Goal: Task Accomplishment & Management: Use online tool/utility

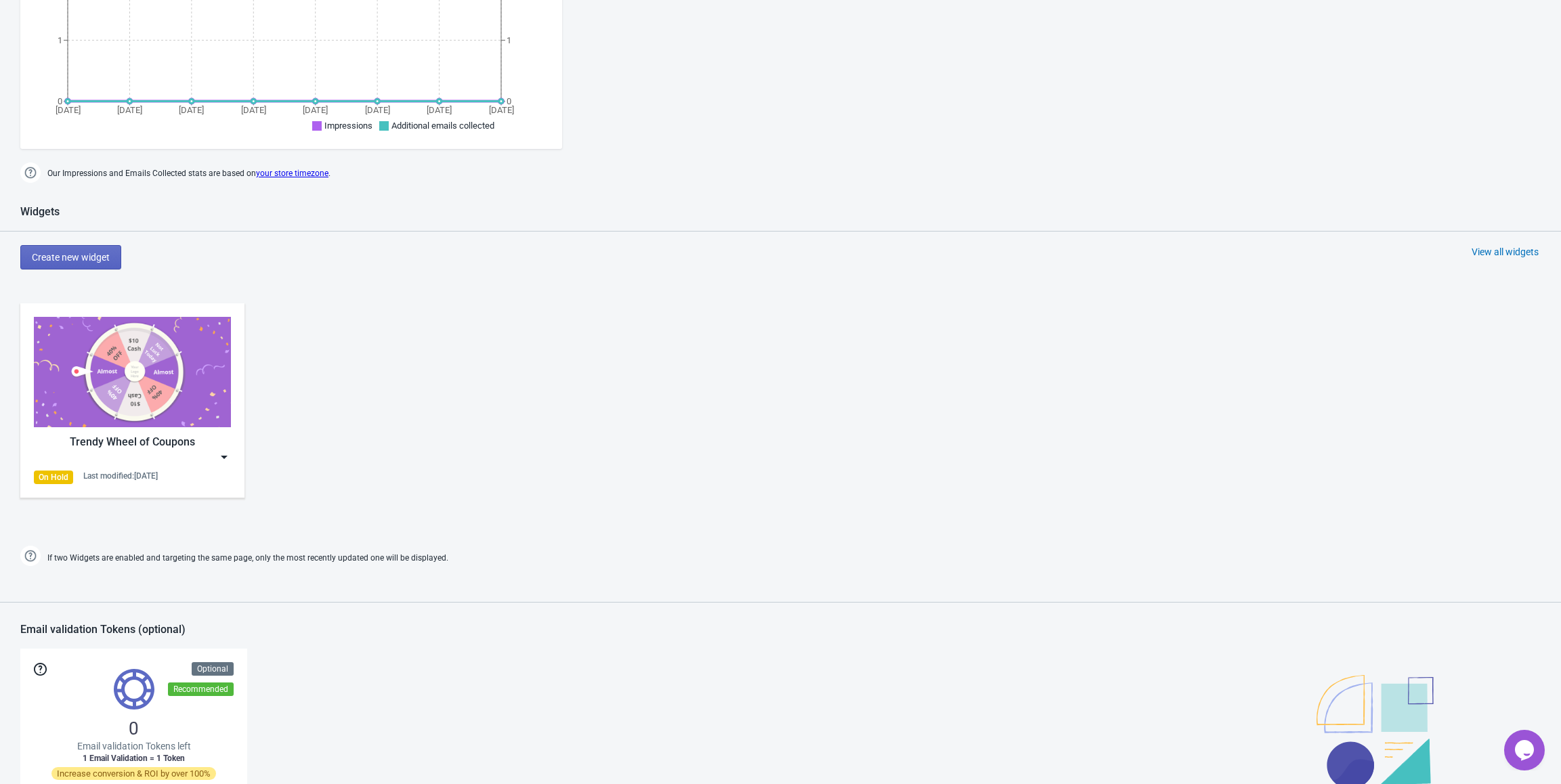
scroll to position [406, 0]
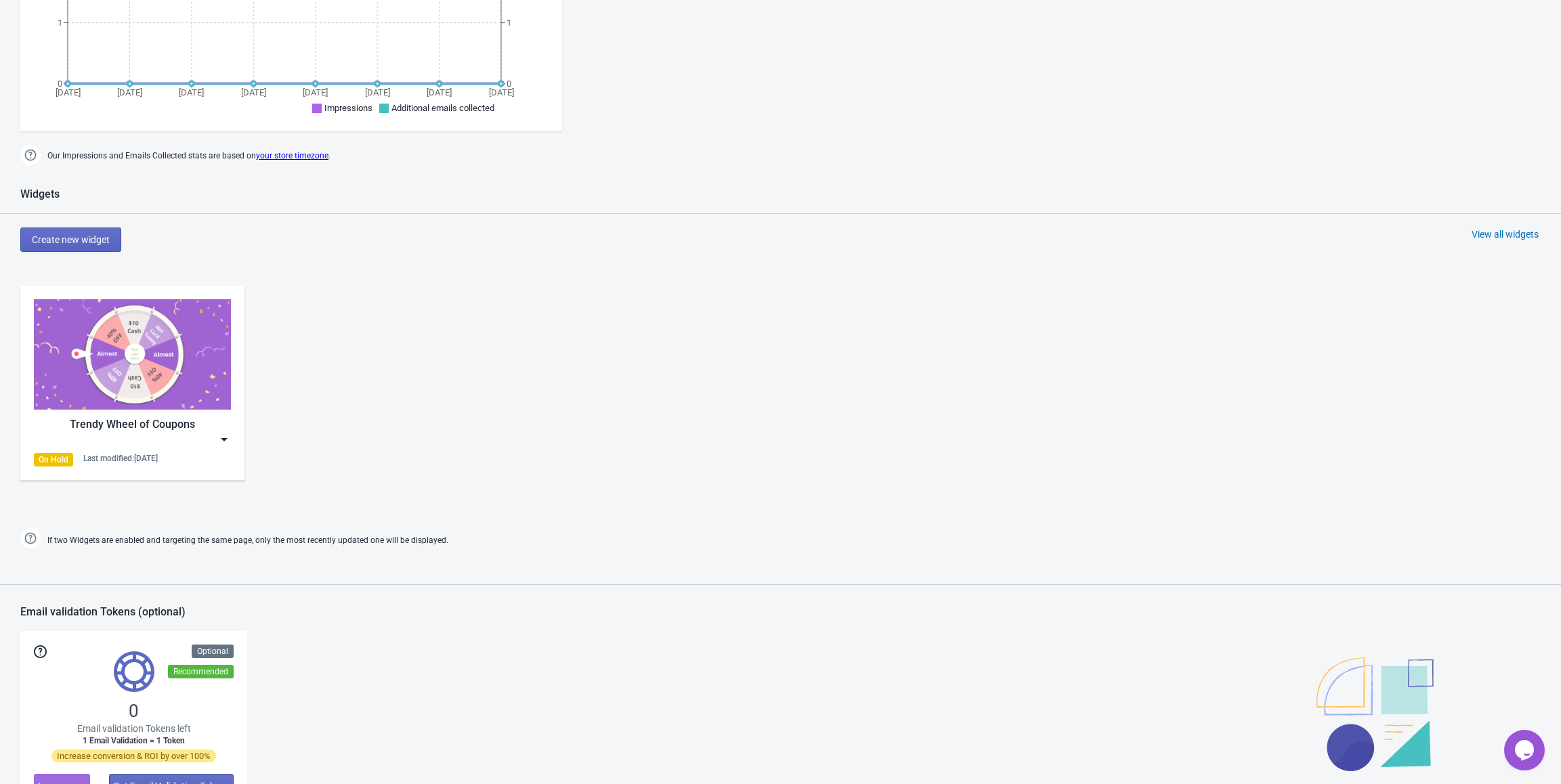
click at [169, 363] on img at bounding box center [132, 354] width 197 height 110
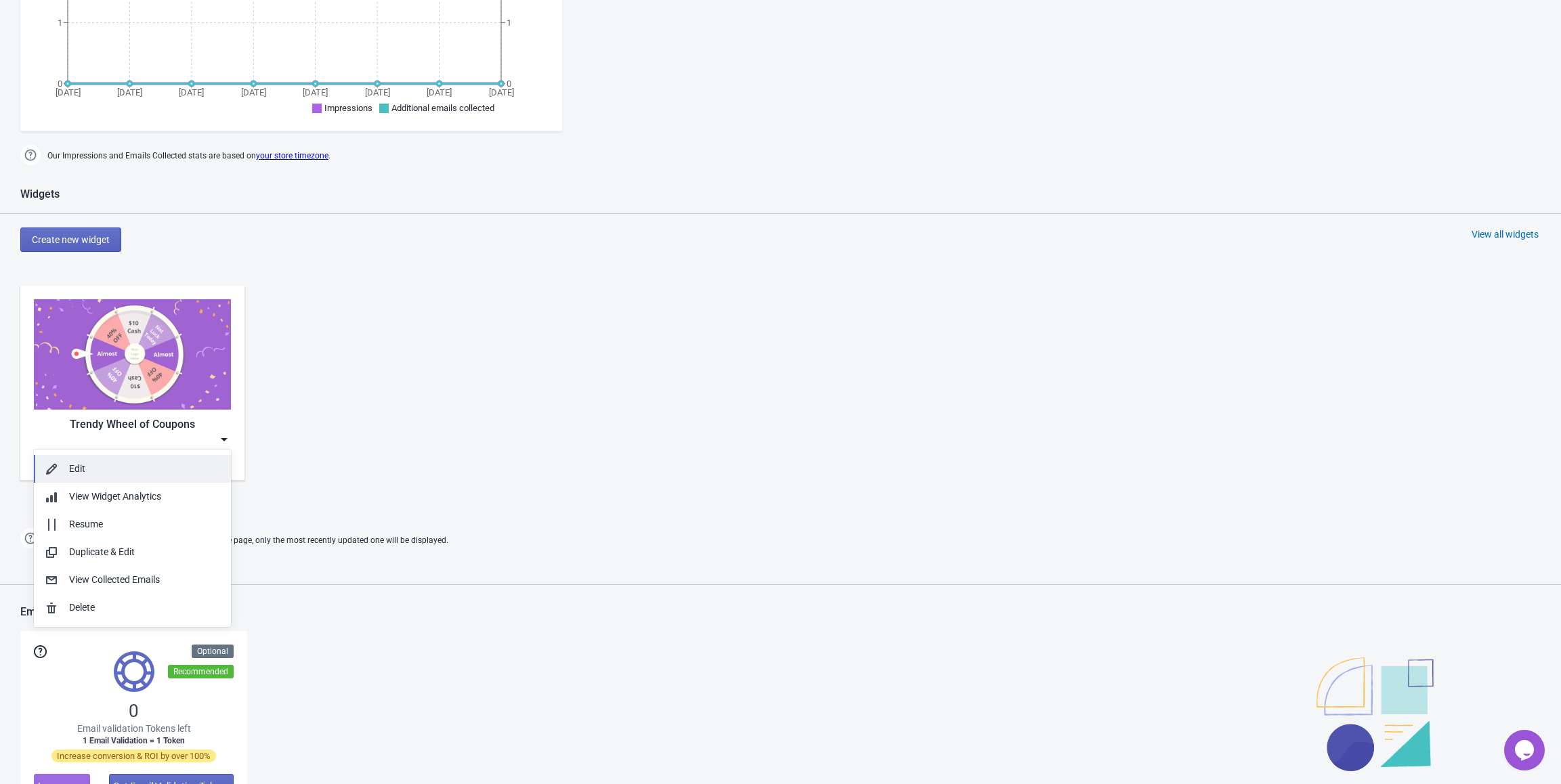
click at [139, 461] on div "Edit" at bounding box center [144, 468] width 151 height 14
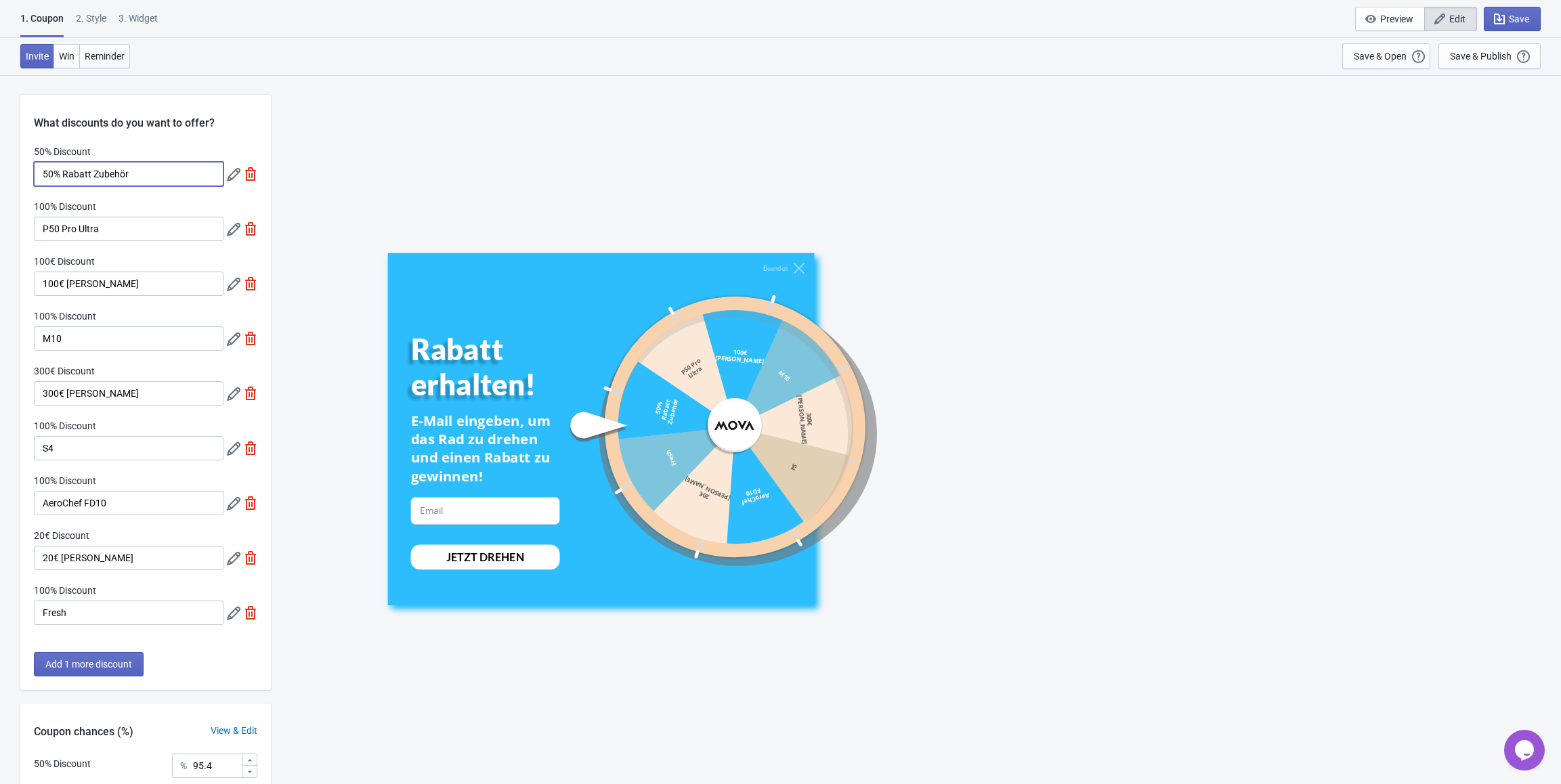
click at [143, 172] on input "50% Rabatt Zubehör" at bounding box center [128, 174] width 190 height 25
click at [144, 224] on input "P50 Pro Ultra" at bounding box center [128, 229] width 190 height 25
click at [152, 282] on input "100€ [PERSON_NAME]" at bounding box center [128, 283] width 190 height 25
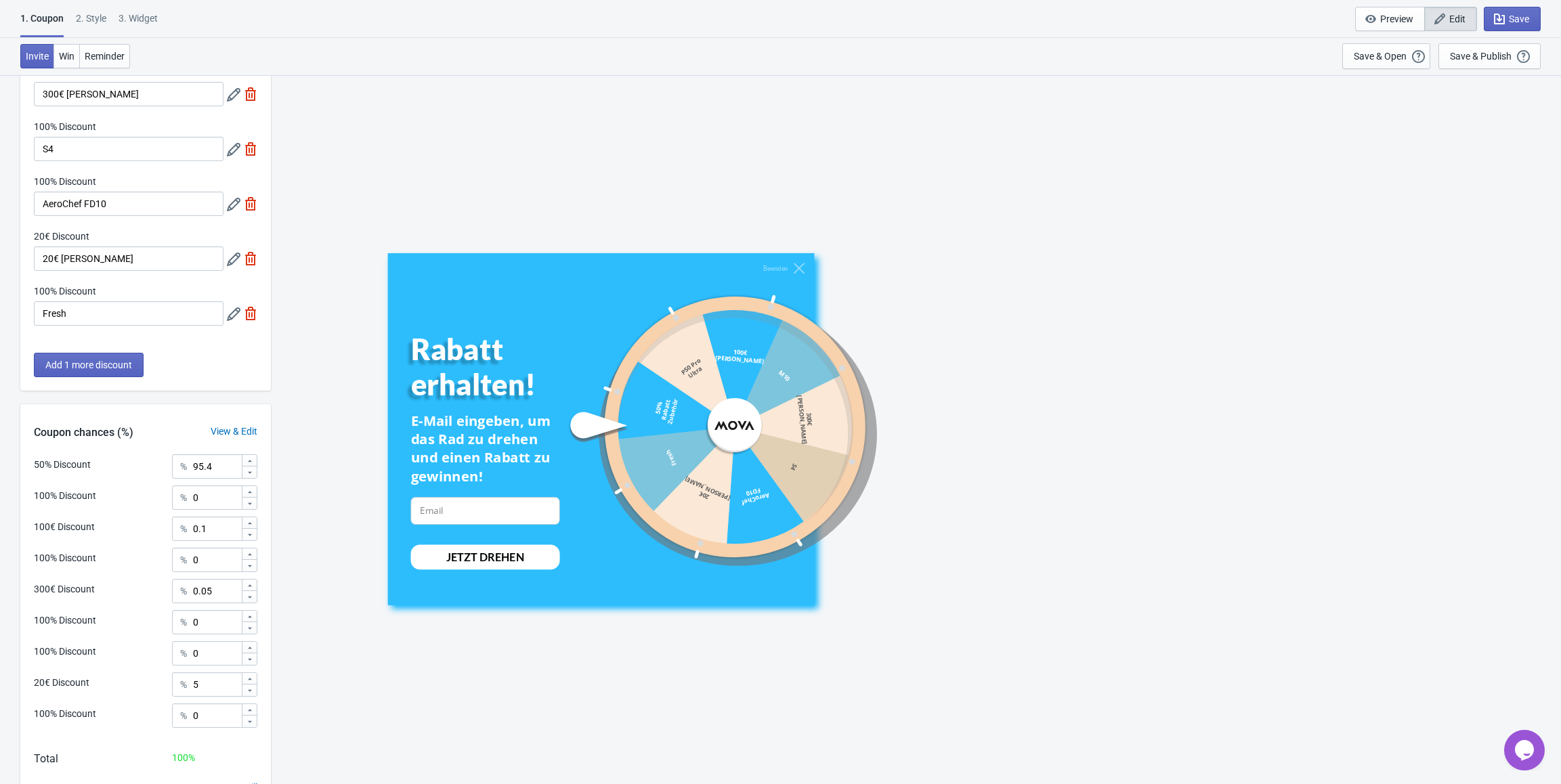
scroll to position [368, 0]
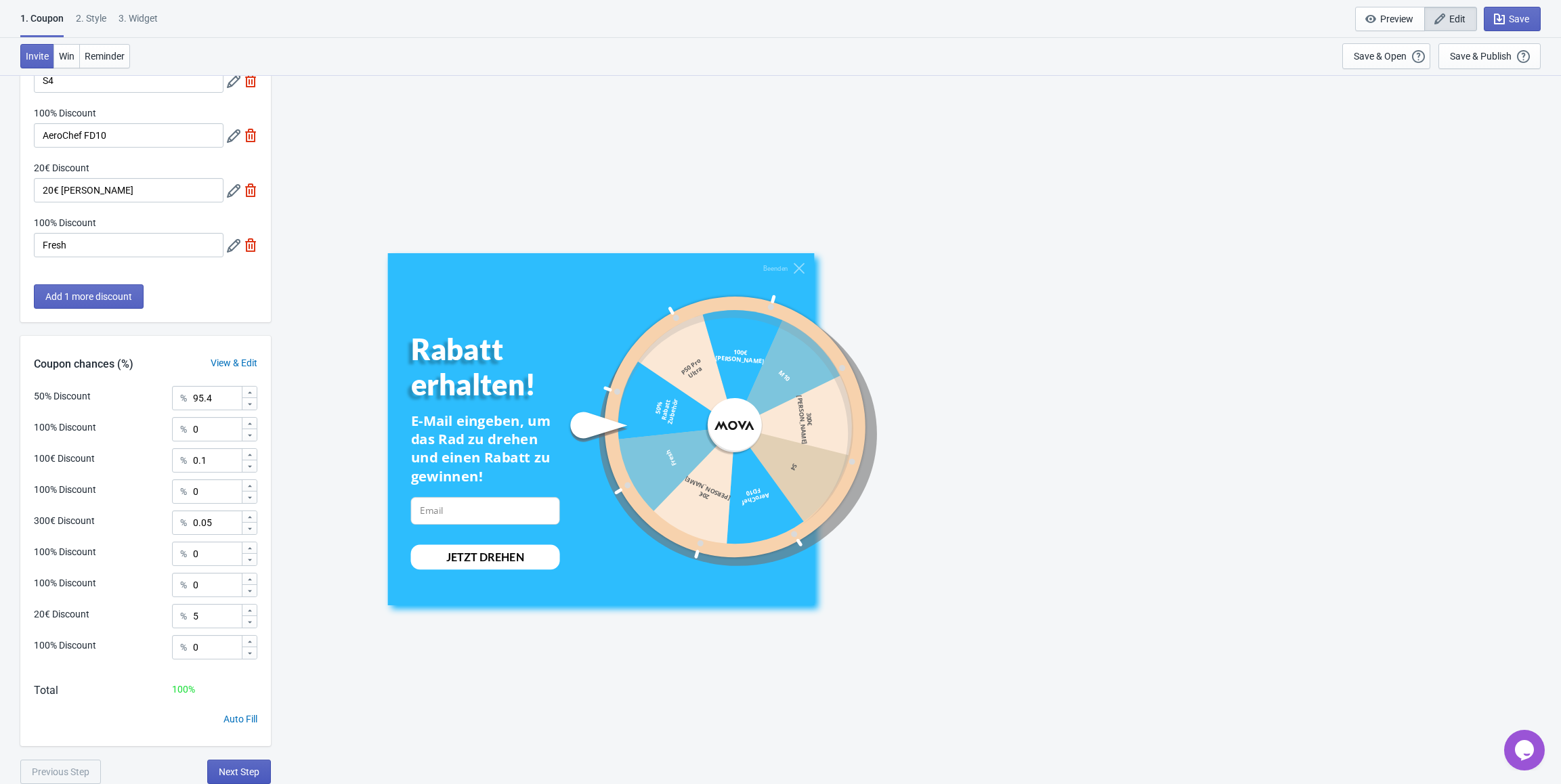
click at [233, 773] on span "Next Step" at bounding box center [239, 771] width 41 height 11
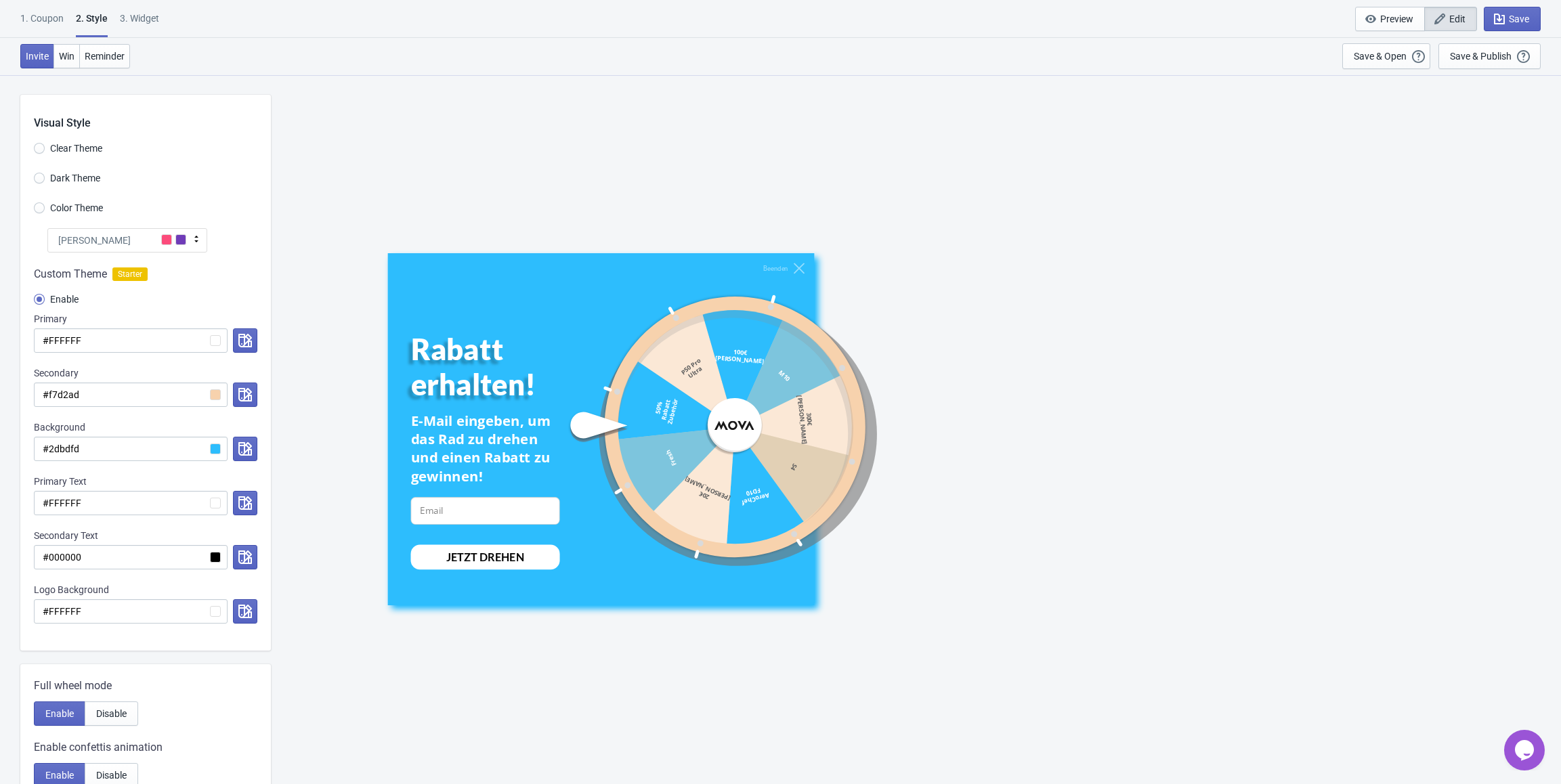
click at [101, 325] on div "Primary" at bounding box center [145, 319] width 224 height 14
click at [105, 337] on input "#FFFFFF" at bounding box center [130, 340] width 194 height 25
click at [108, 397] on input "#f7d2ad" at bounding box center [130, 394] width 194 height 25
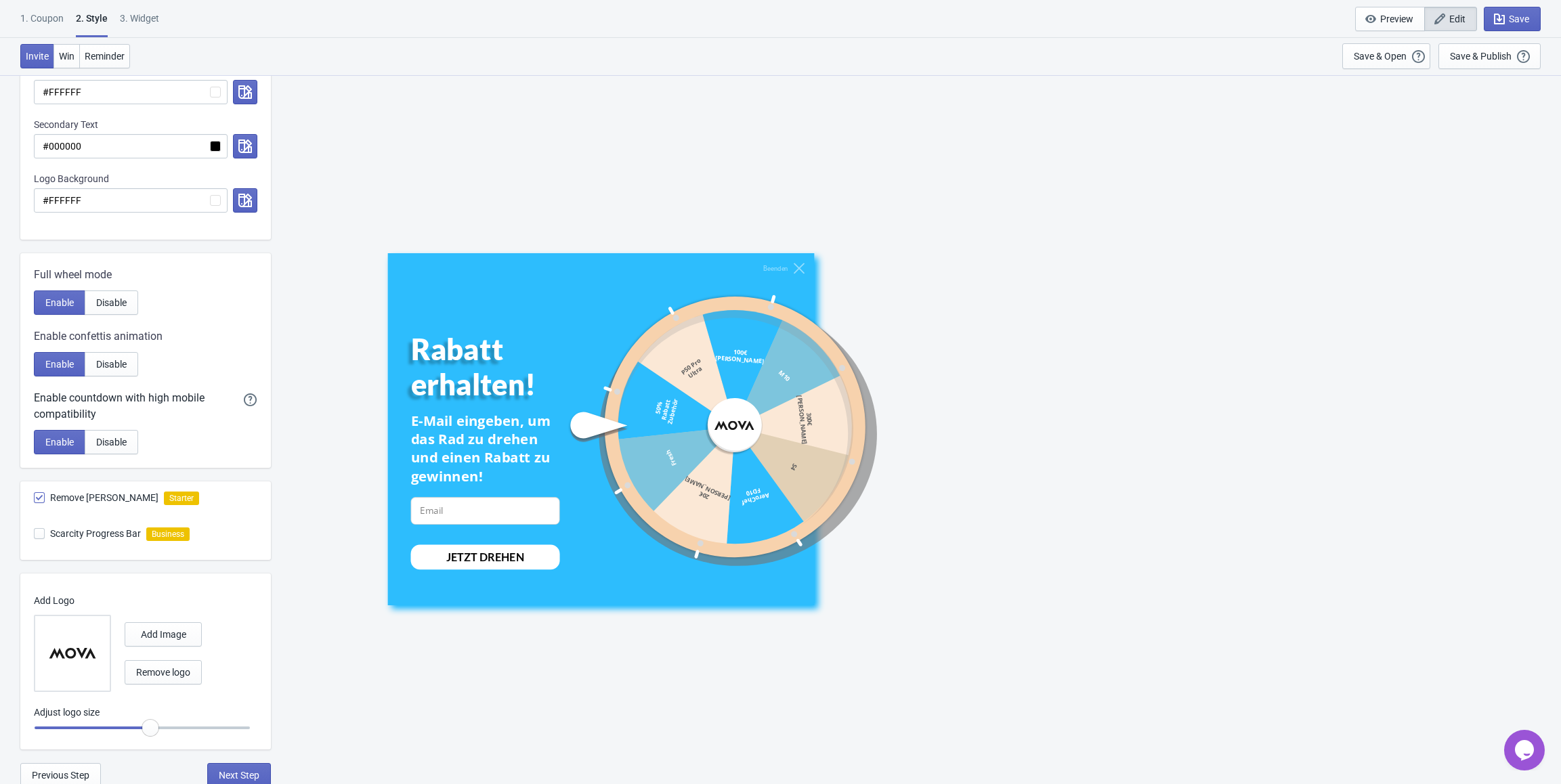
scroll to position [414, 0]
click at [64, 52] on span "Win" at bounding box center [67, 56] width 16 height 11
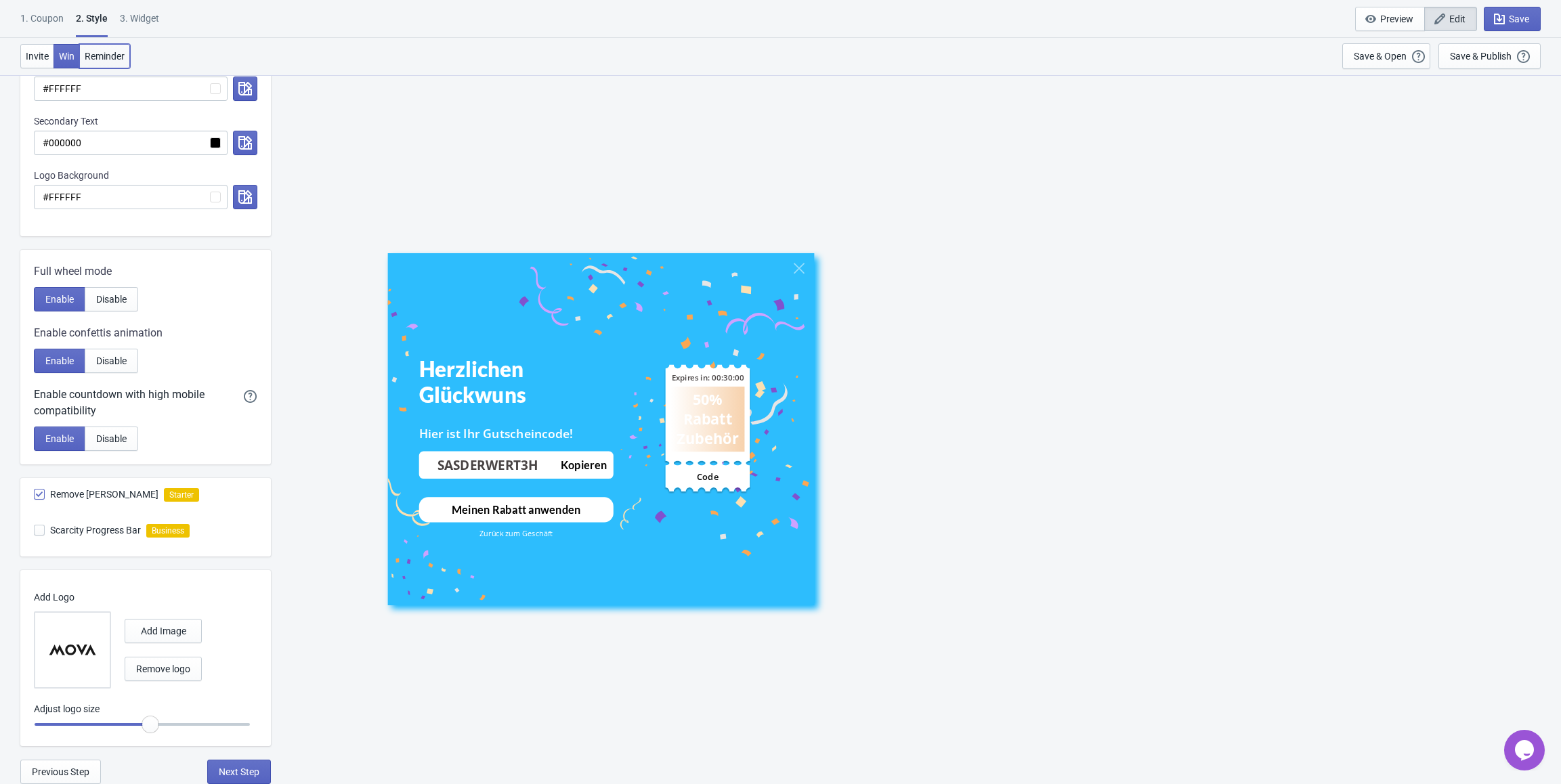
click at [114, 61] on span "Reminder" at bounding box center [104, 56] width 40 height 11
radio input "true"
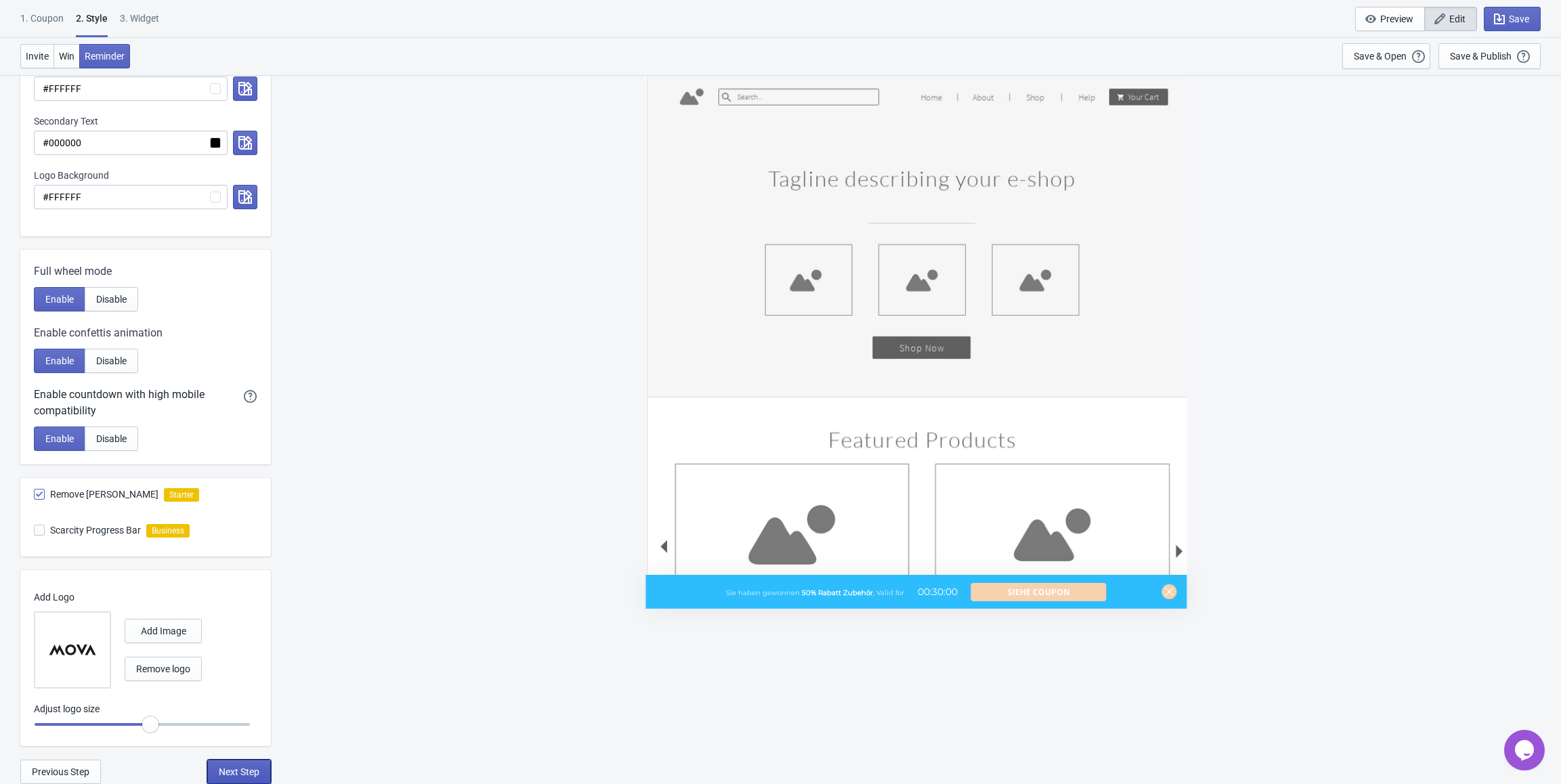
click at [246, 764] on button "Next Step" at bounding box center [239, 771] width 64 height 25
select select "specificURL"
select select "once"
select select "1"
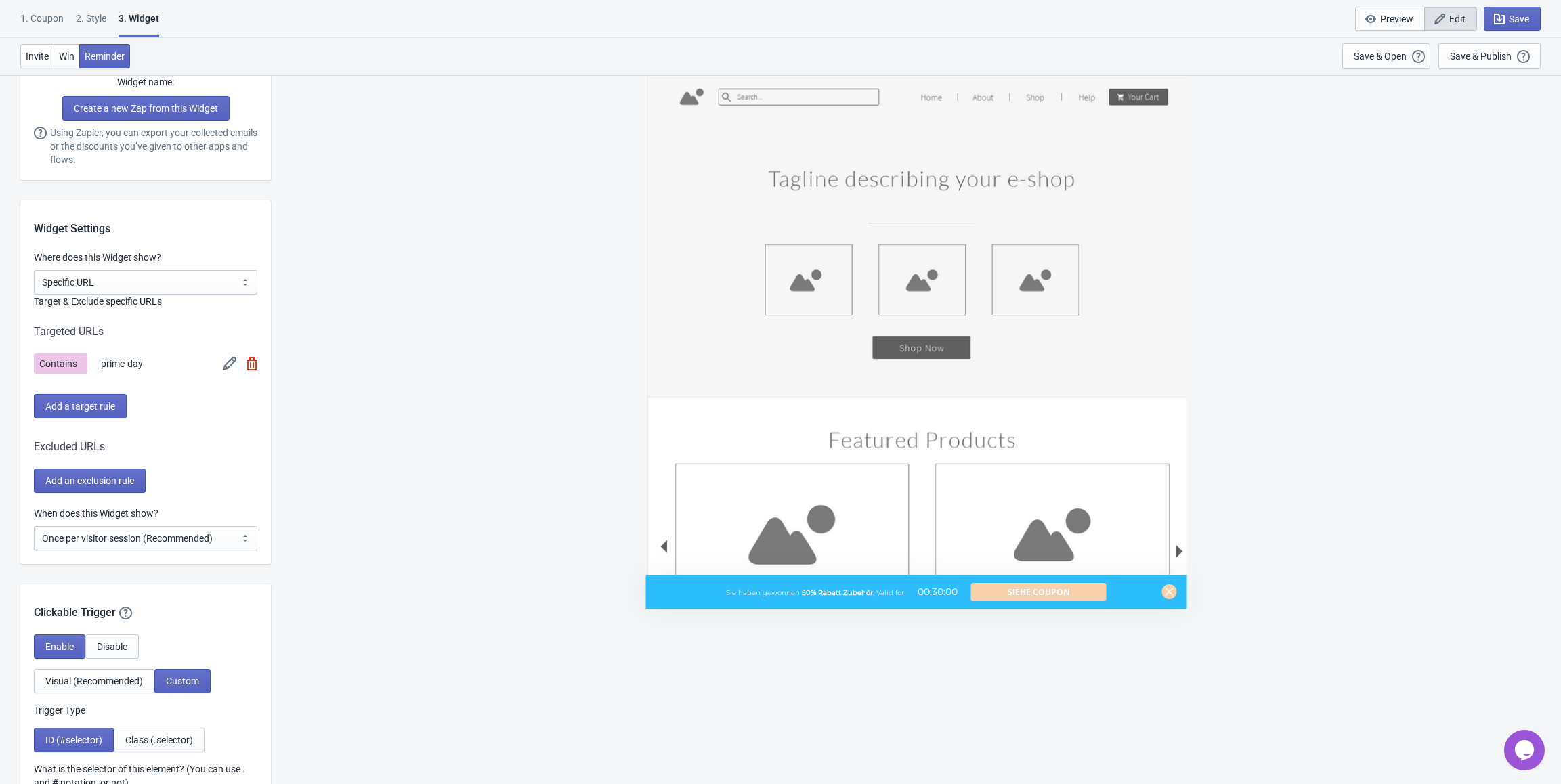
scroll to position [947, 0]
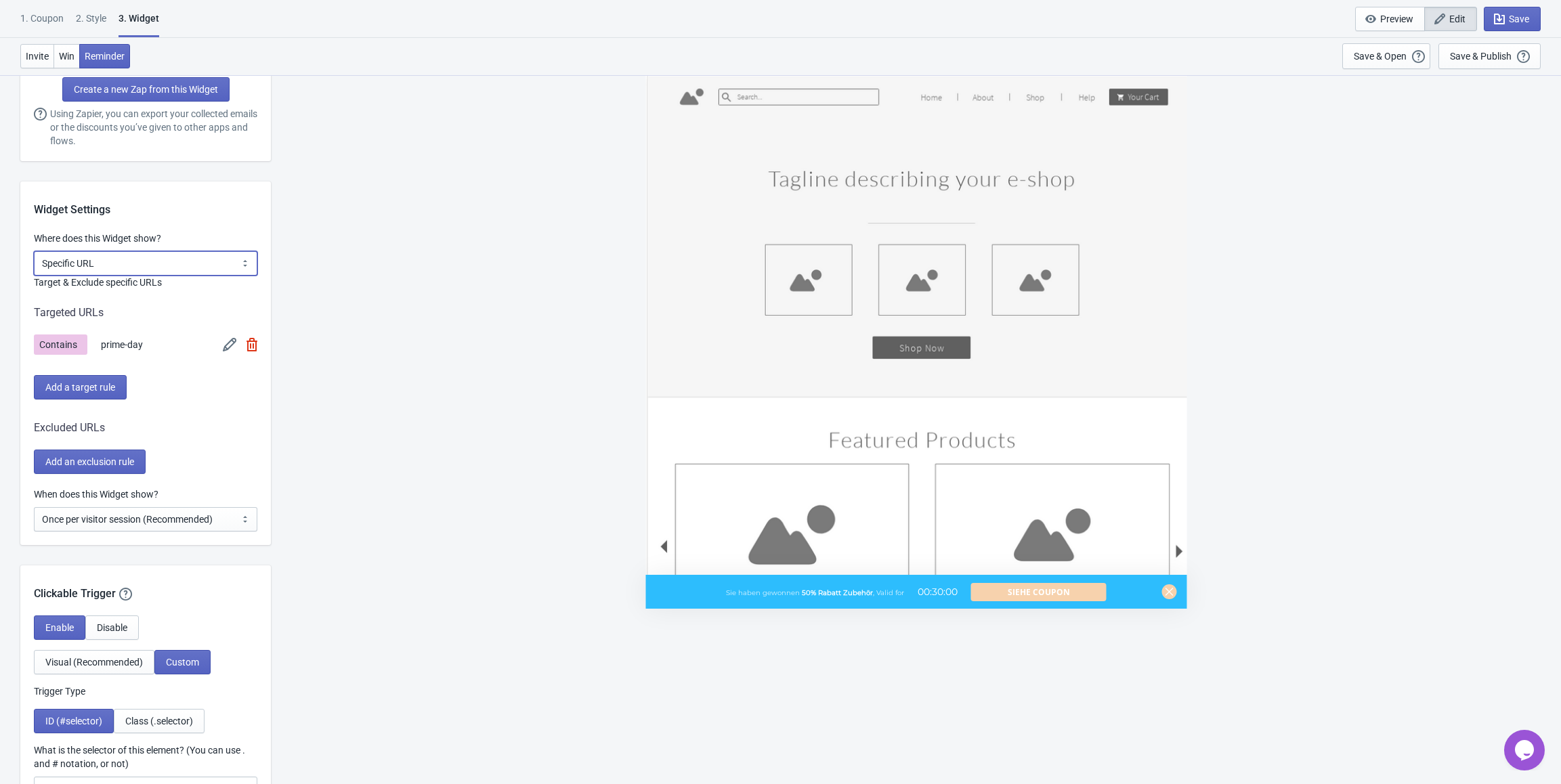
click at [155, 266] on select "All Pages All Product Pages All Blog Pages All Static Pages Specific Product(s)…" at bounding box center [145, 263] width 224 height 25
click at [361, 281] on div "Sie haben gewonnen 50% Rabatt Zubehör , Valid for 00:30:00 Siehe Coupon" at bounding box center [916, 428] width 1277 height 708
click at [189, 262] on select "All Pages All Product Pages All Blog Pages All Static Pages Specific Product(s)…" at bounding box center [145, 263] width 224 height 25
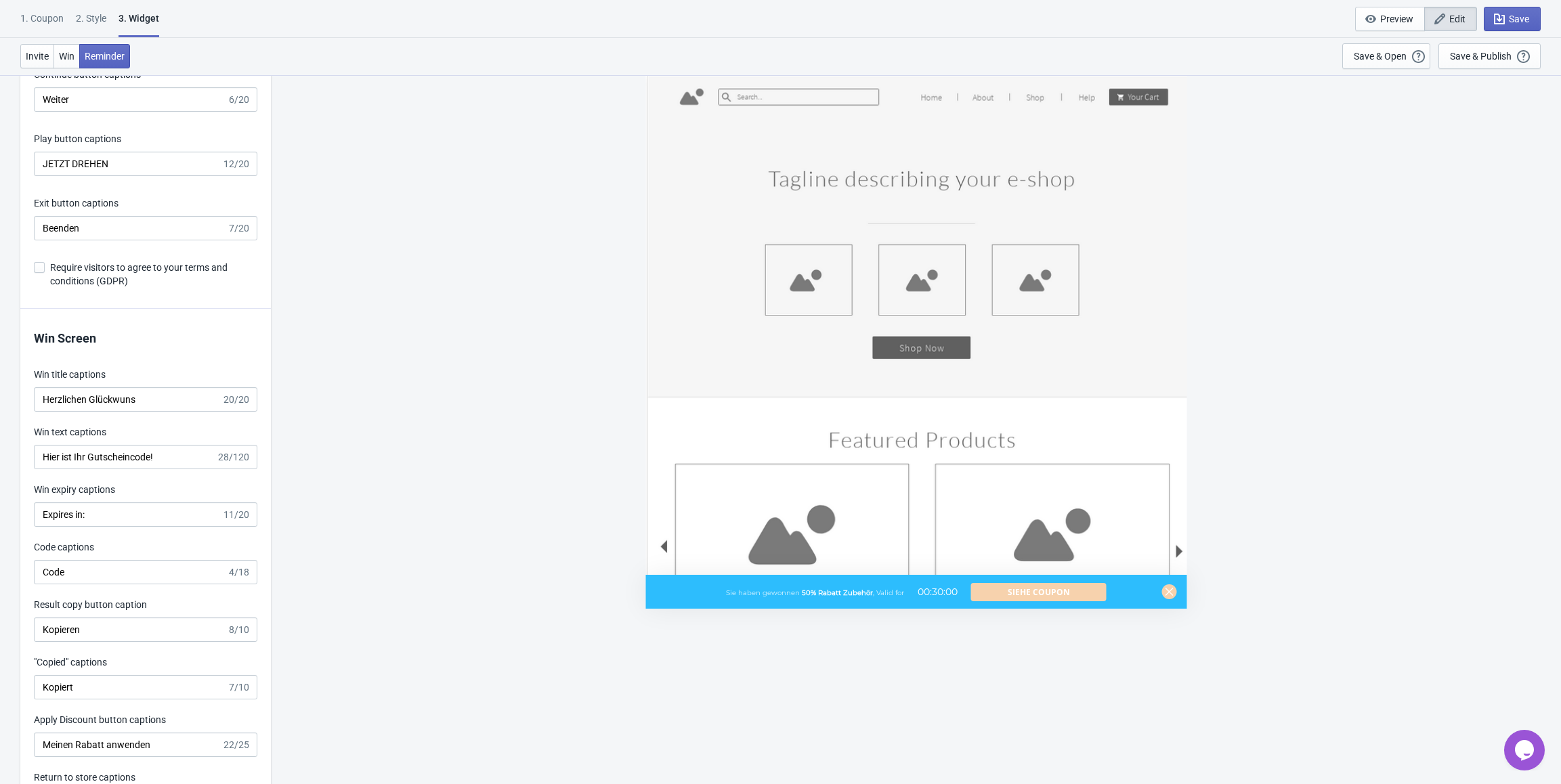
scroll to position [2998, 0]
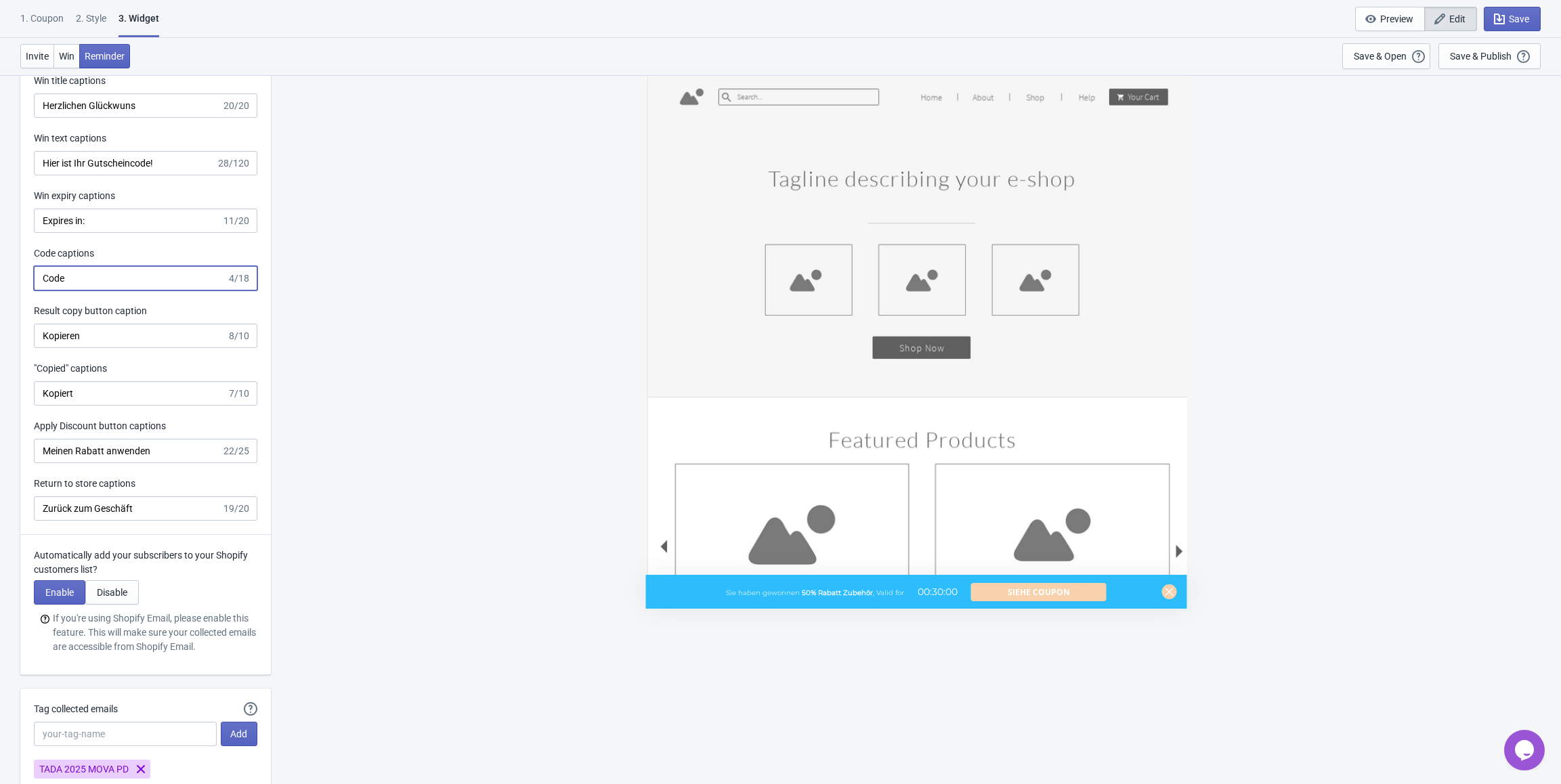
click at [137, 271] on input "Code" at bounding box center [130, 278] width 193 height 25
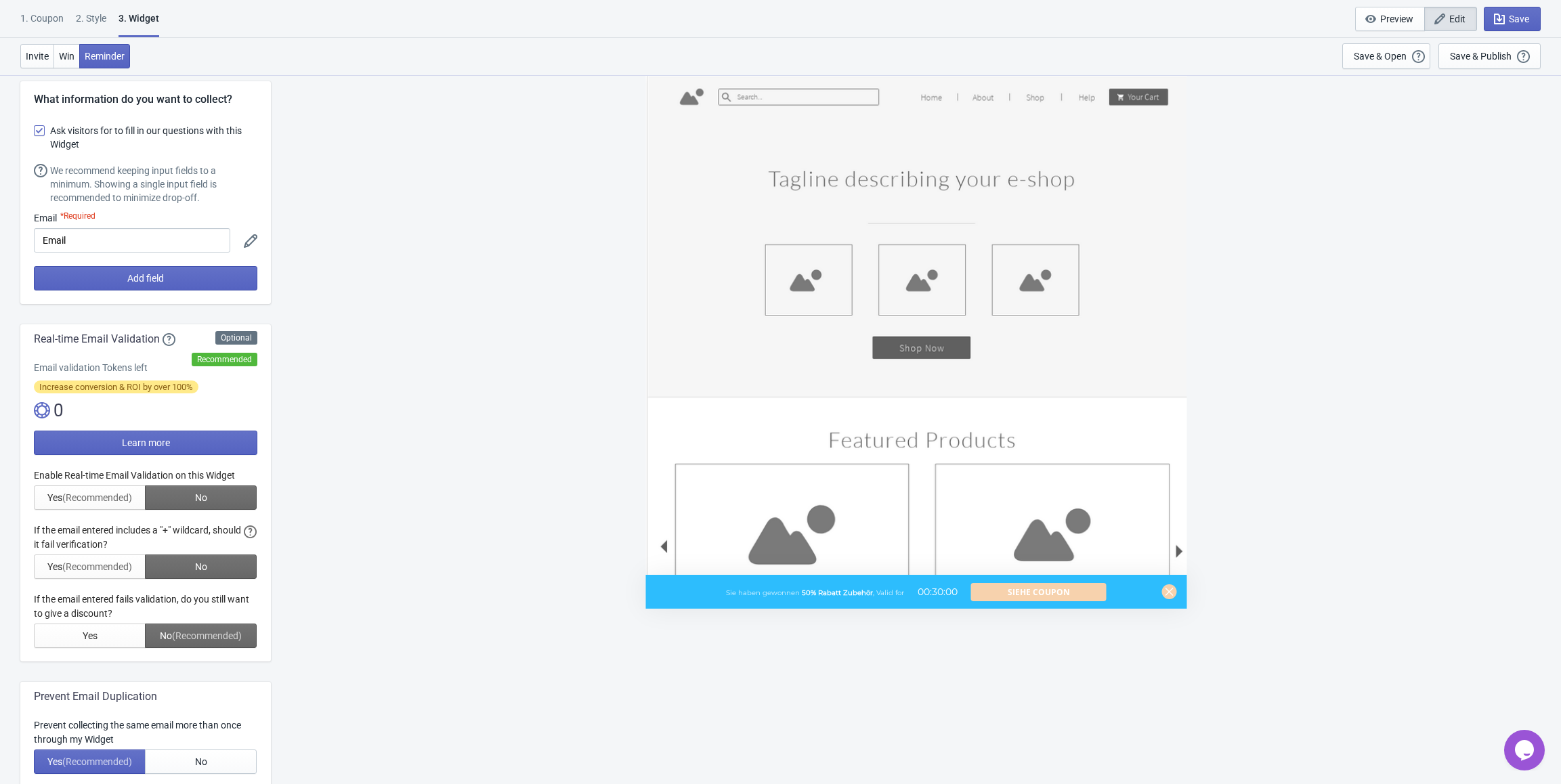
scroll to position [0, 0]
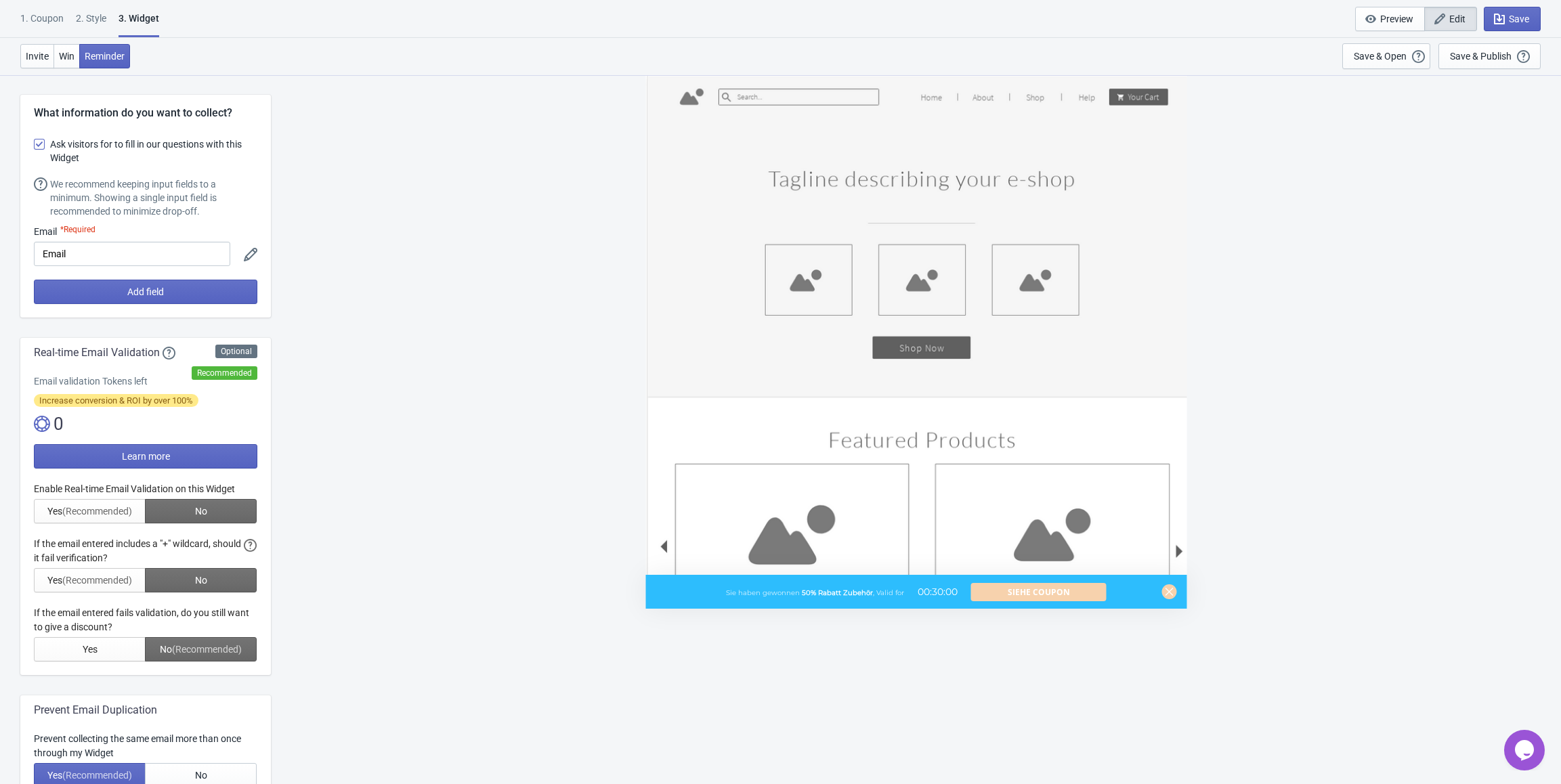
click at [48, 19] on div "1. Coupon" at bounding box center [42, 24] width 44 height 24
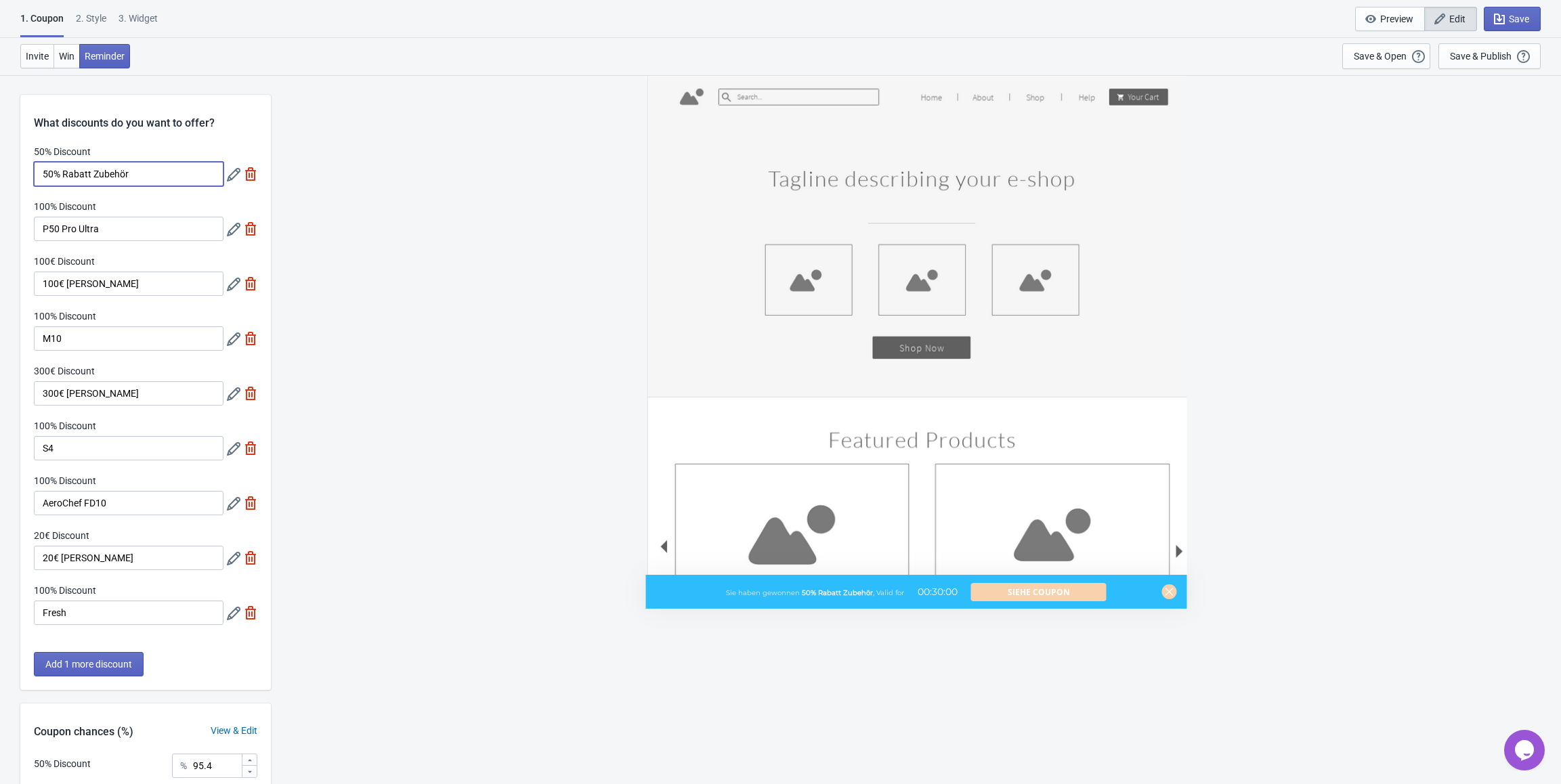
click at [126, 174] on input "50% Rabatt Zubehör" at bounding box center [128, 174] width 190 height 25
click at [35, 60] on span "Invite" at bounding box center [37, 56] width 23 height 11
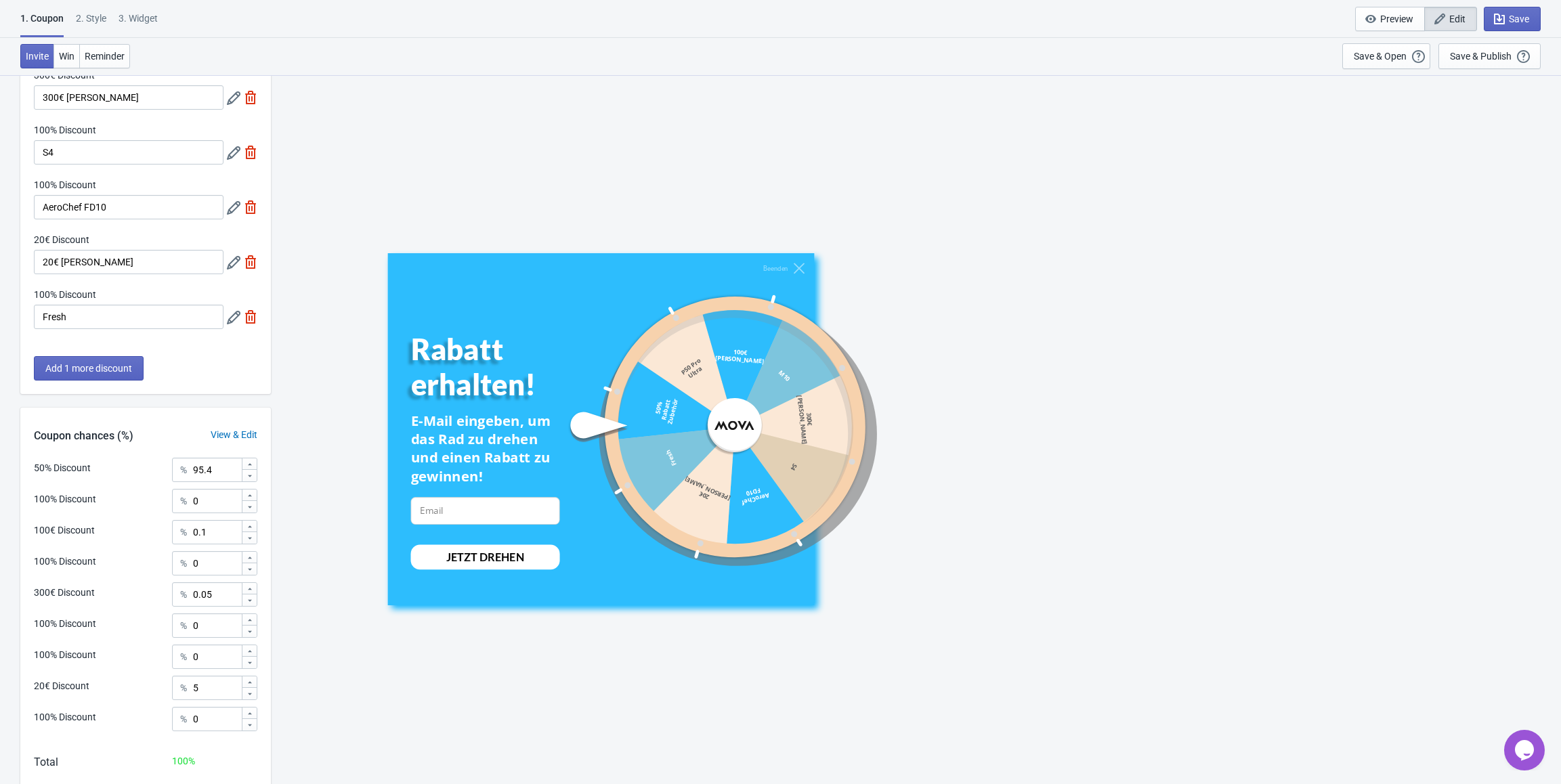
scroll to position [338, 0]
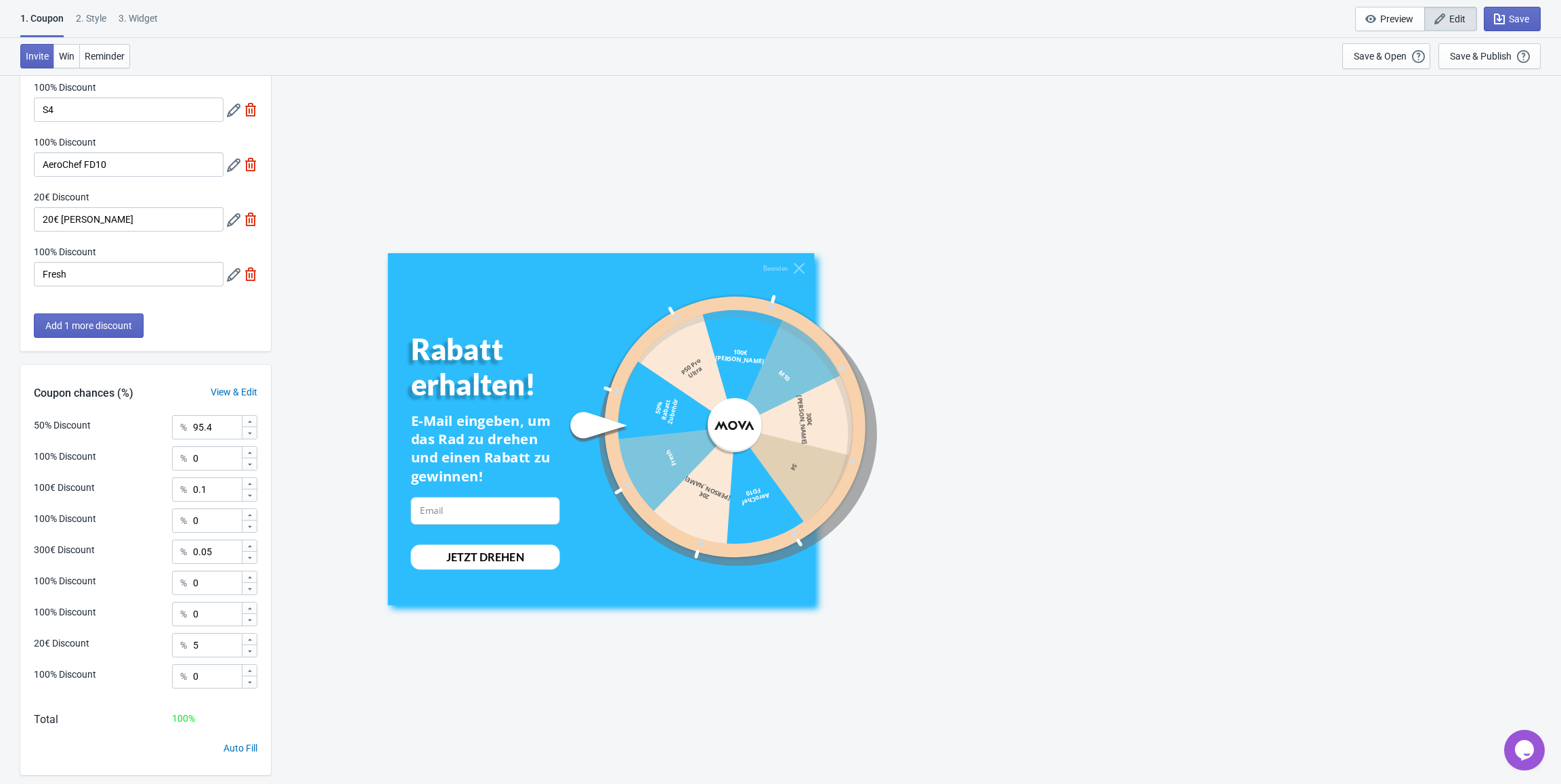
click at [234, 278] on icon at bounding box center [234, 275] width 14 height 14
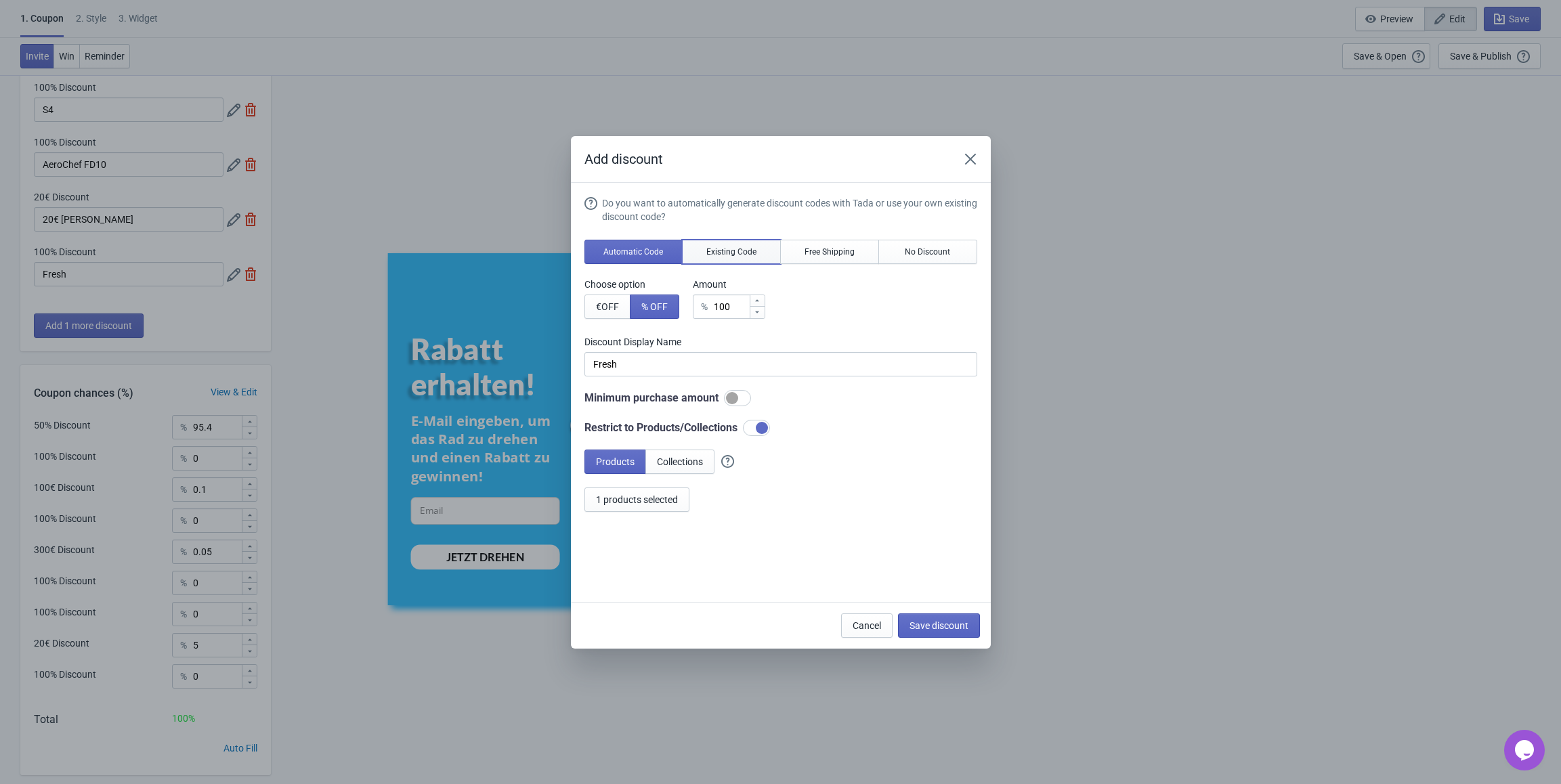
click at [753, 257] on button "Existing Code" at bounding box center [731, 251] width 98 height 25
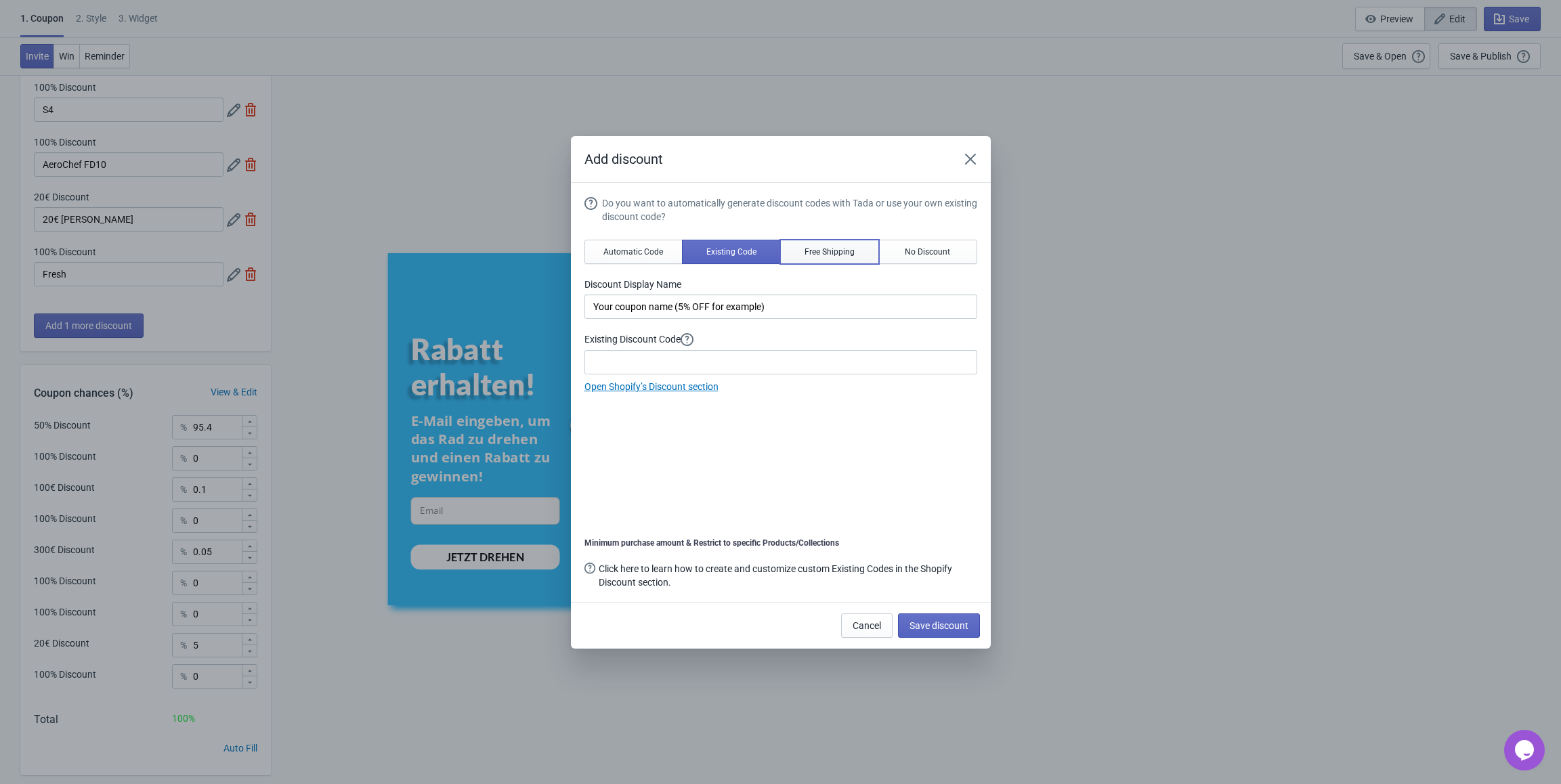
click at [817, 250] on span "Free Shipping" at bounding box center [829, 251] width 50 height 11
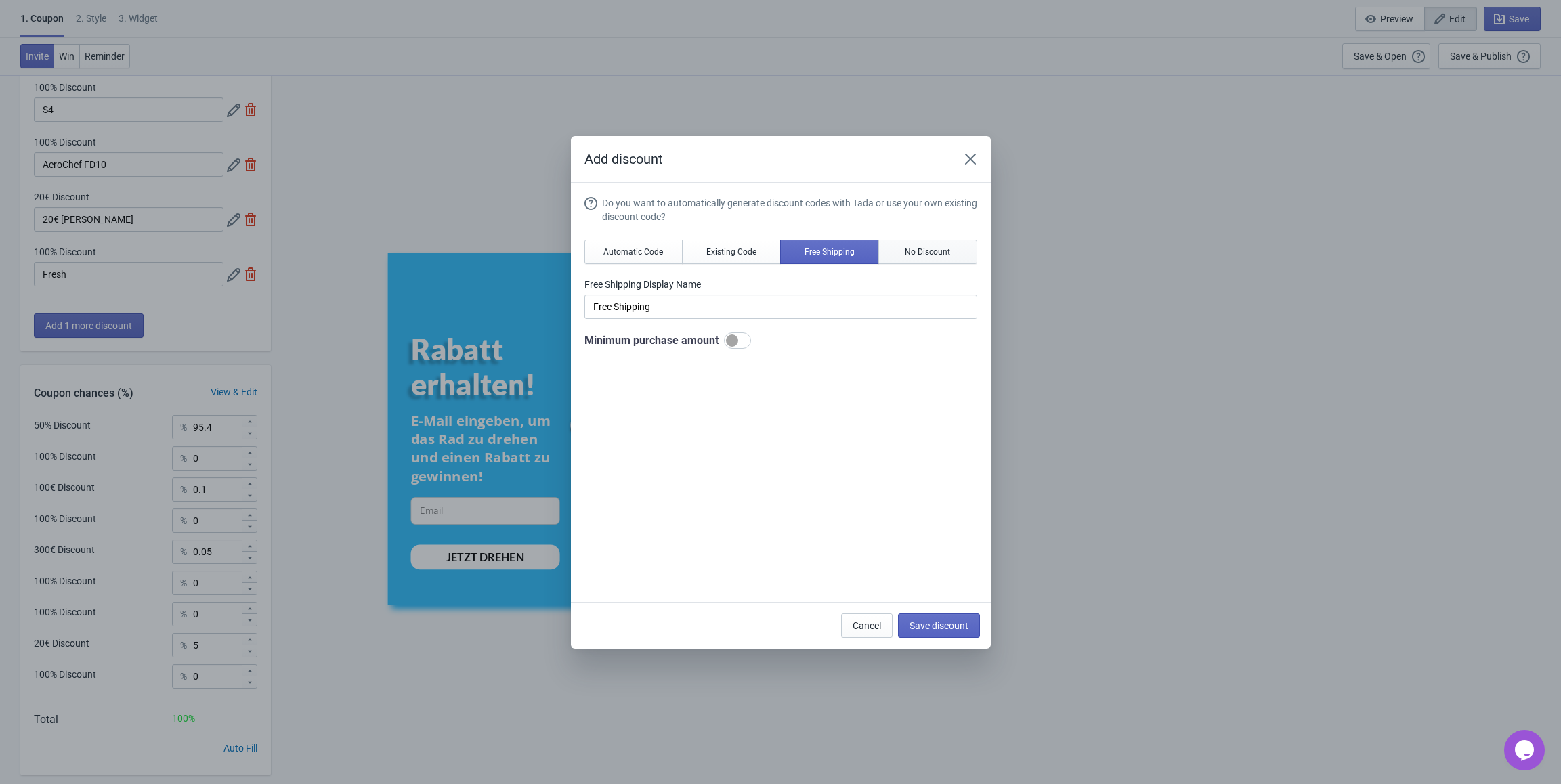
click at [917, 247] on span "No Discount" at bounding box center [928, 251] width 46 height 11
type input "Better luck next time"
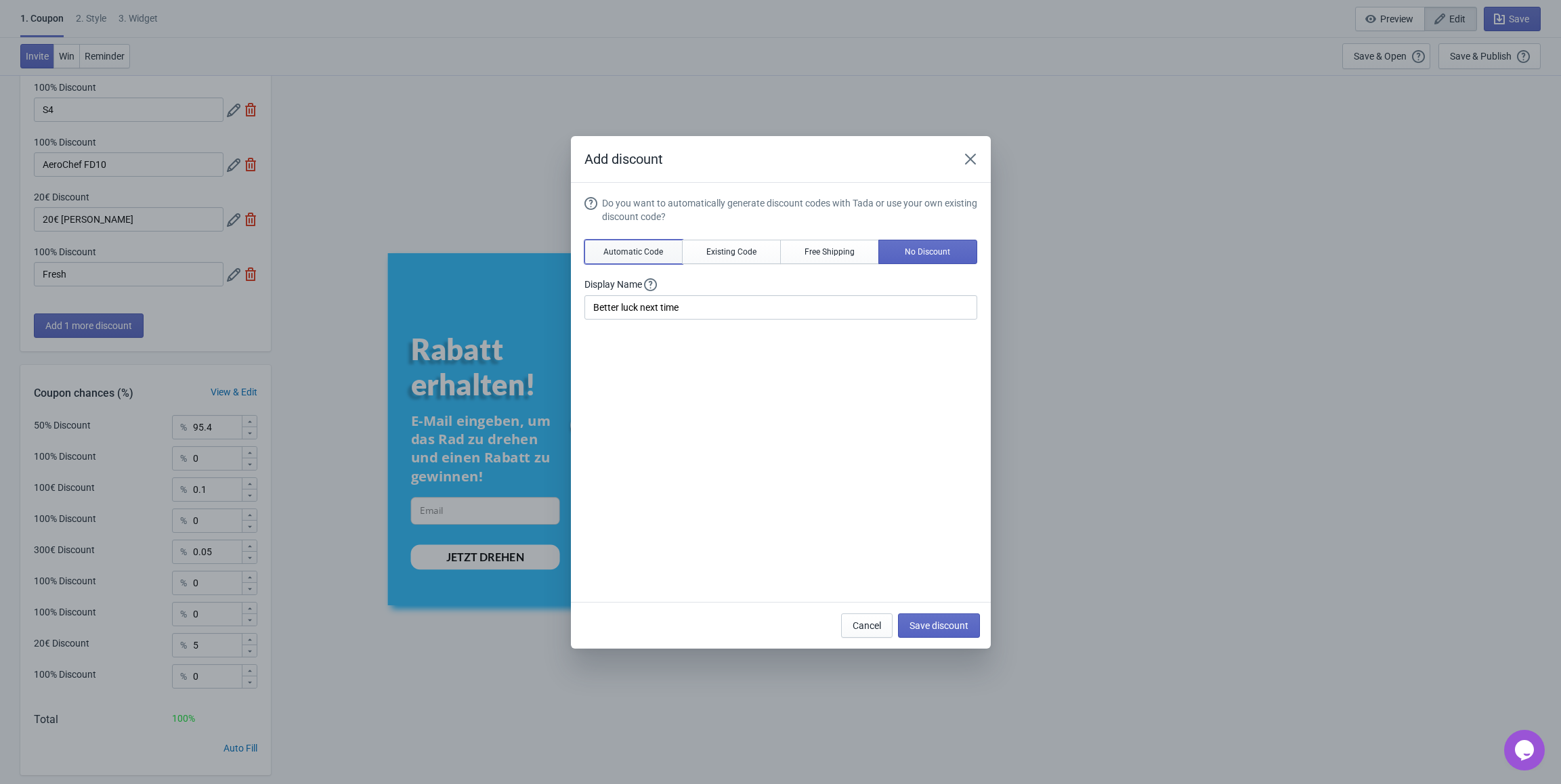
click at [624, 261] on button "Automatic Code" at bounding box center [633, 251] width 98 height 25
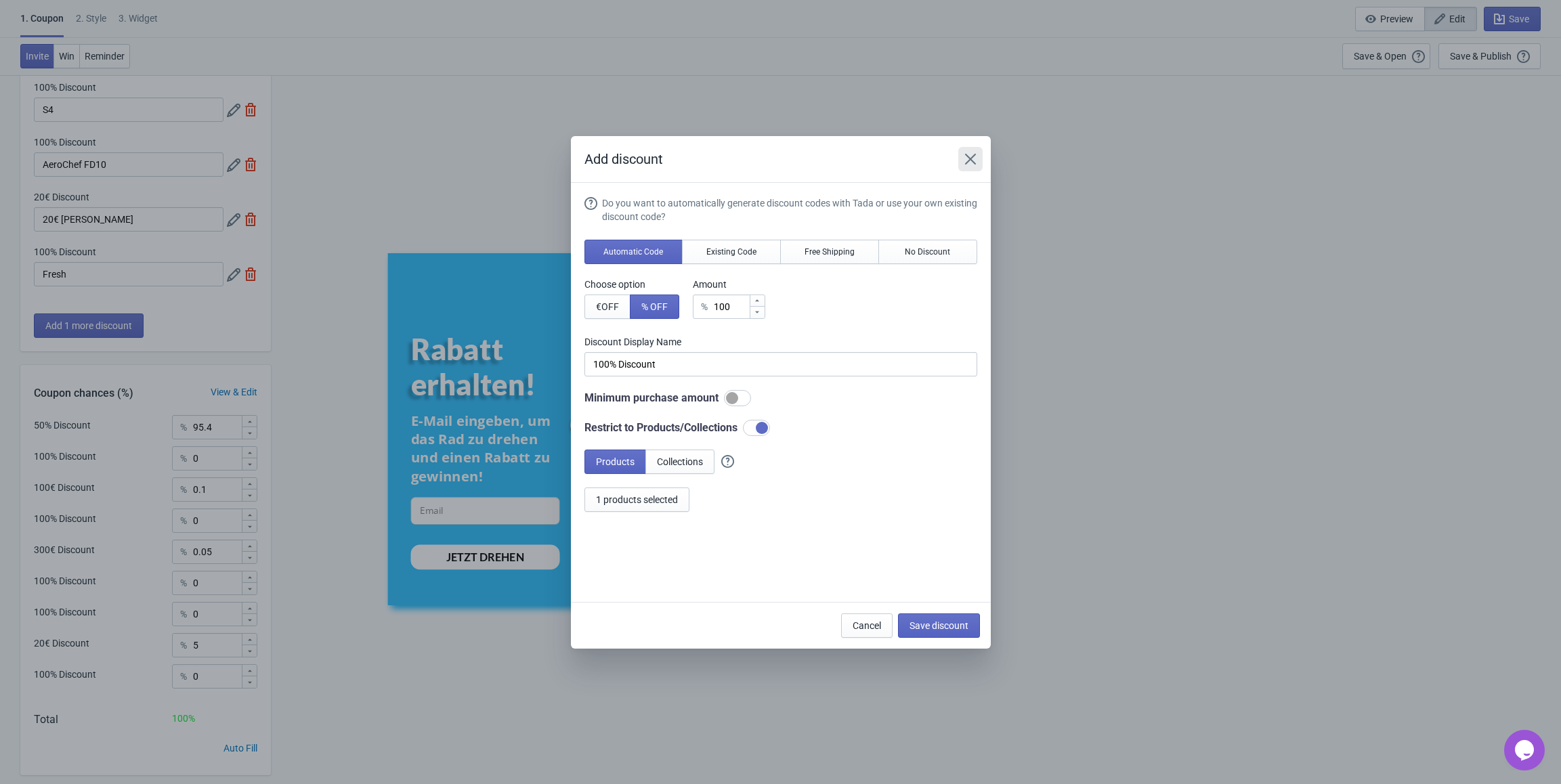
click at [972, 160] on icon "Close" at bounding box center [969, 158] width 11 height 11
